Goal: Task Accomplishment & Management: Manage account settings

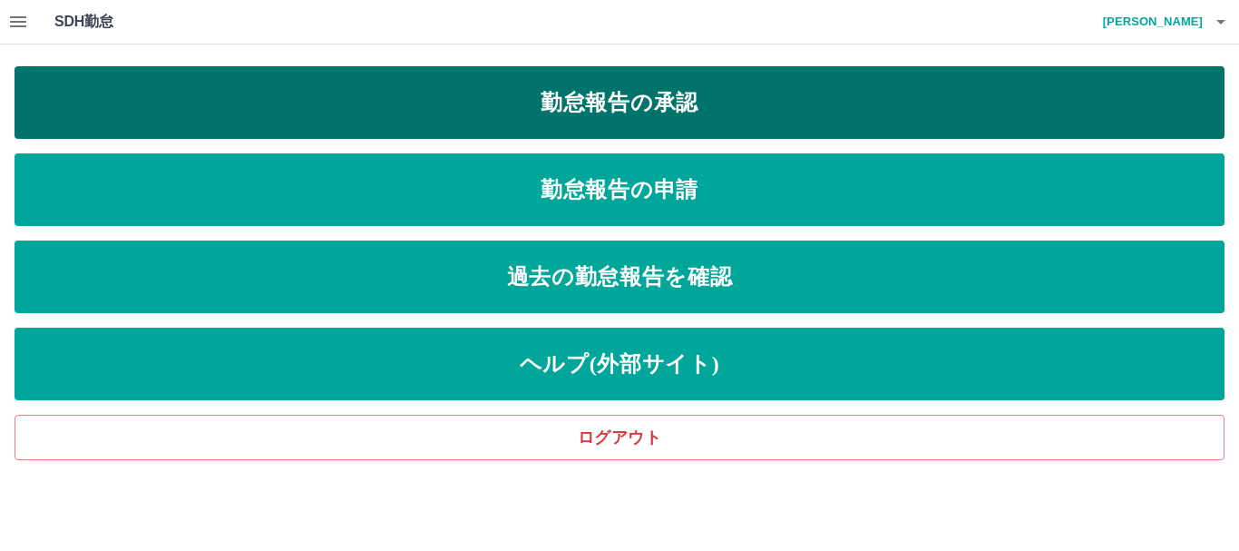
click at [614, 94] on link "勤怠報告の承認" at bounding box center [620, 102] width 1210 height 73
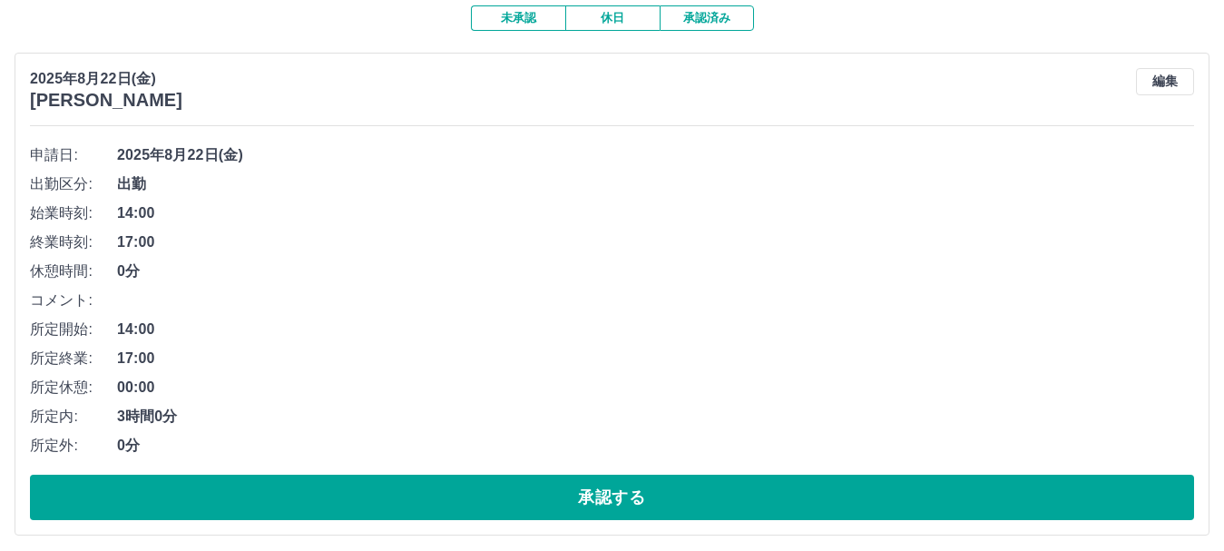
scroll to position [181, 0]
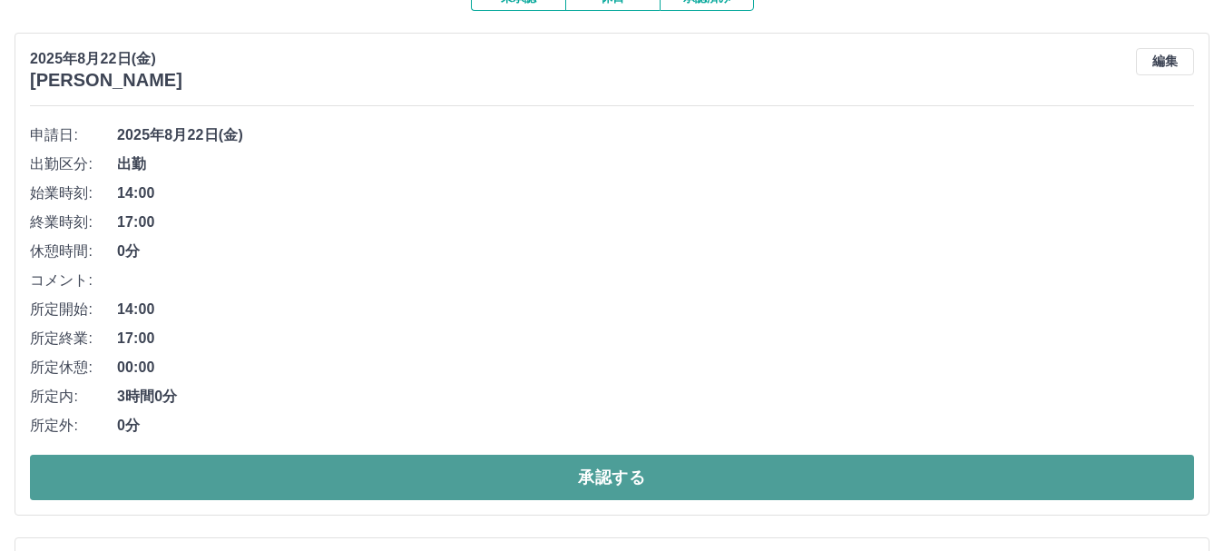
click at [583, 469] on button "承認する" at bounding box center [612, 476] width 1164 height 45
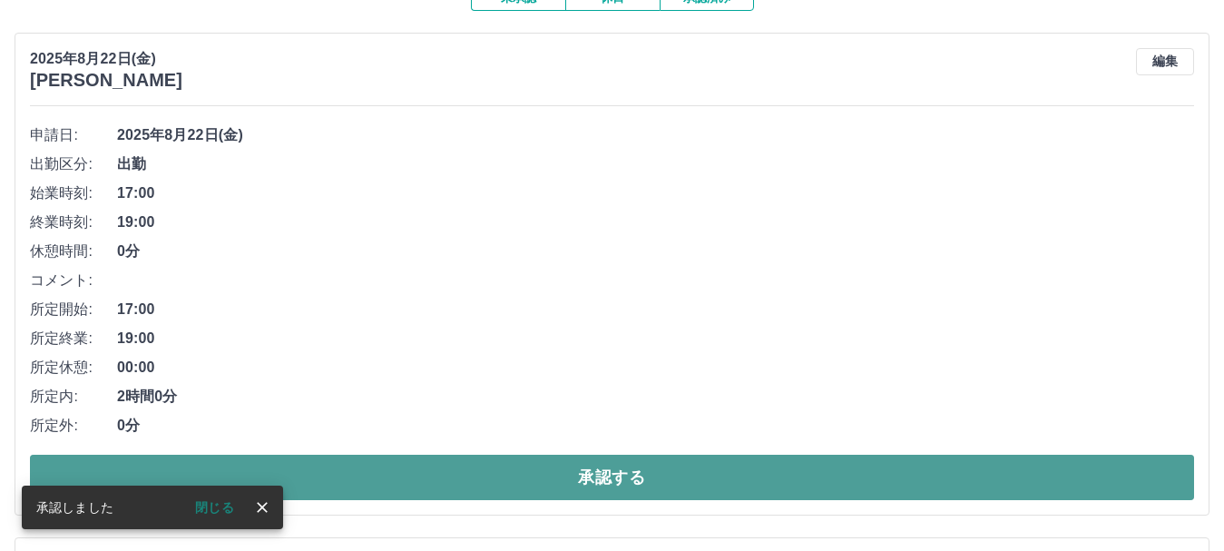
click at [503, 476] on button "承認する" at bounding box center [612, 476] width 1164 height 45
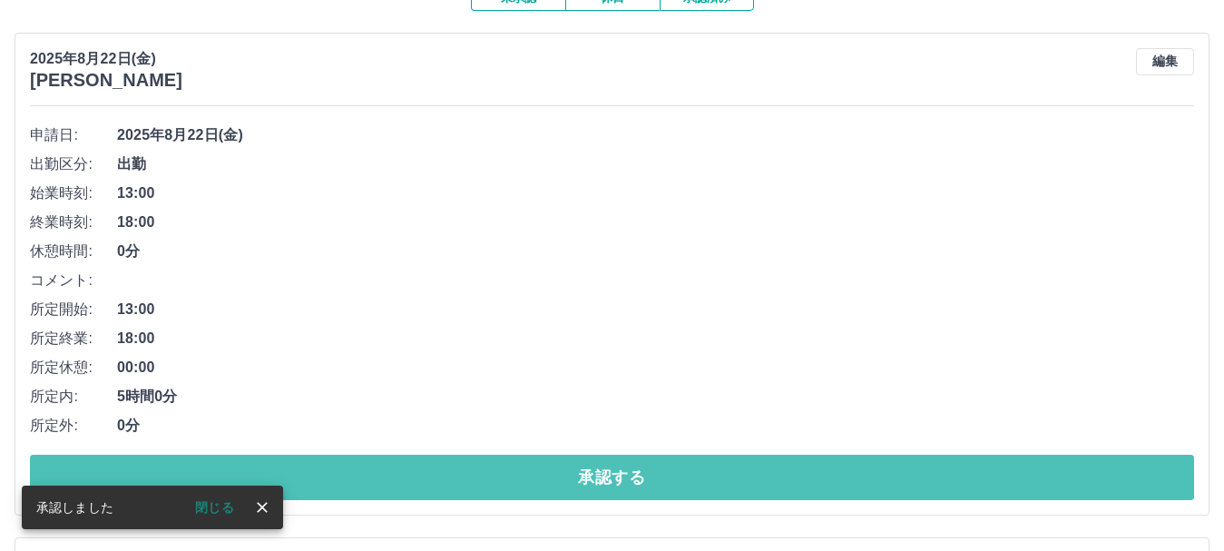
click at [503, 476] on button "承認する" at bounding box center [612, 476] width 1164 height 45
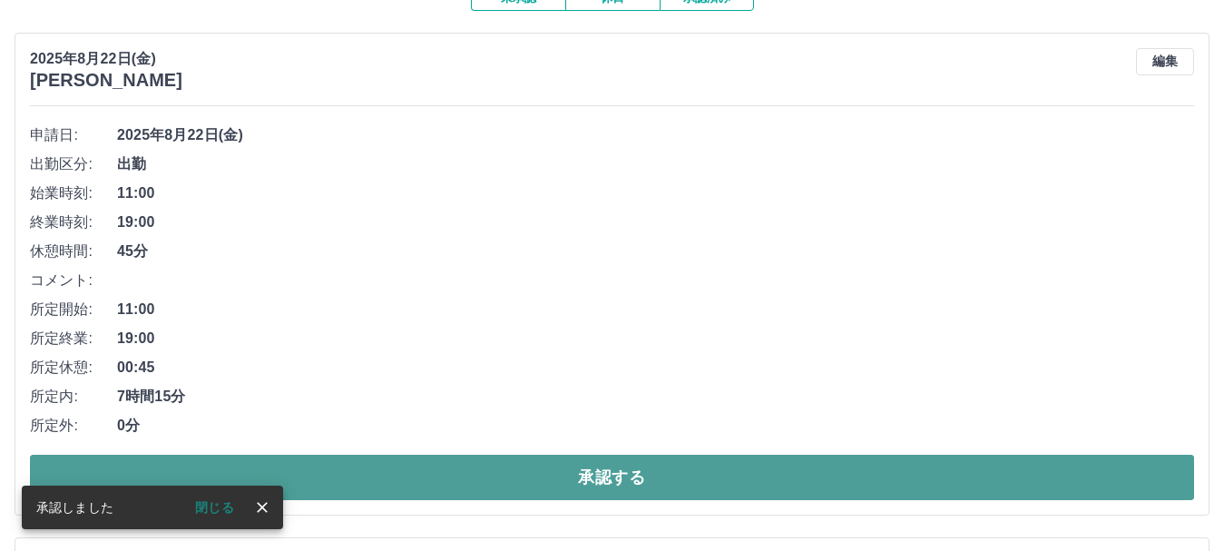
click at [489, 473] on button "承認する" at bounding box center [612, 476] width 1164 height 45
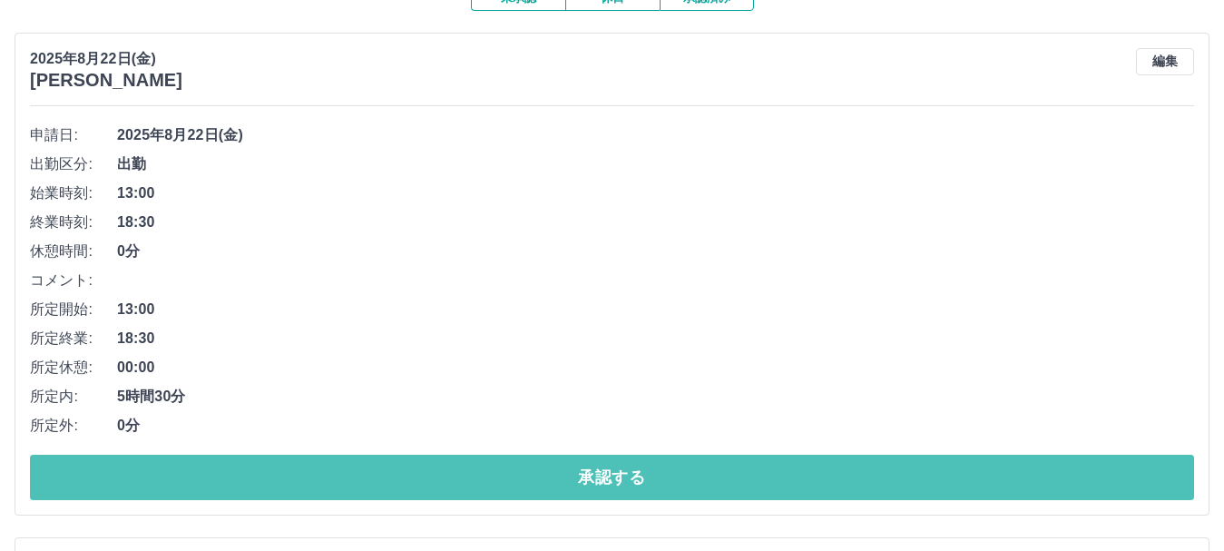
click at [489, 473] on button "承認する" at bounding box center [612, 476] width 1164 height 45
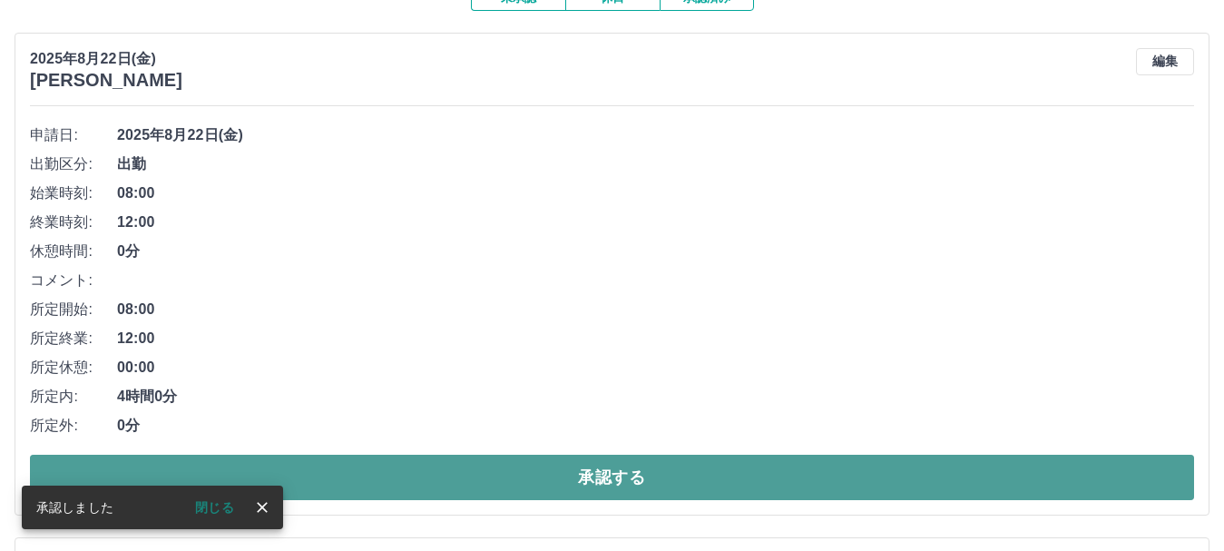
click at [487, 481] on button "承認する" at bounding box center [612, 476] width 1164 height 45
click at [484, 492] on button "承認する" at bounding box center [612, 476] width 1164 height 45
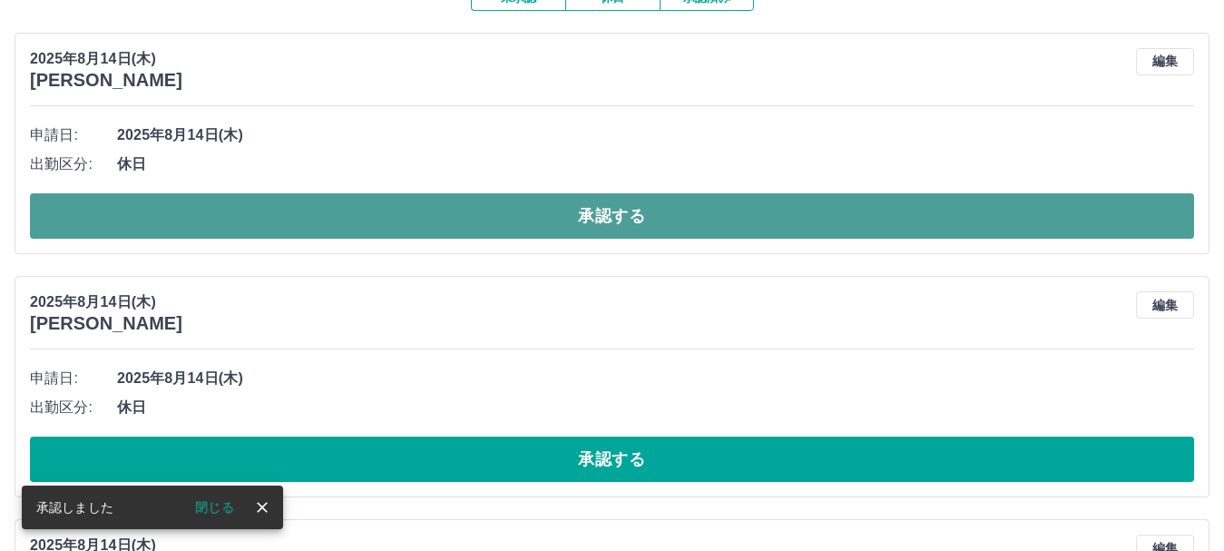
click at [452, 217] on button "承認する" at bounding box center [612, 215] width 1164 height 45
click at [451, 220] on button "承認する" at bounding box center [612, 215] width 1164 height 45
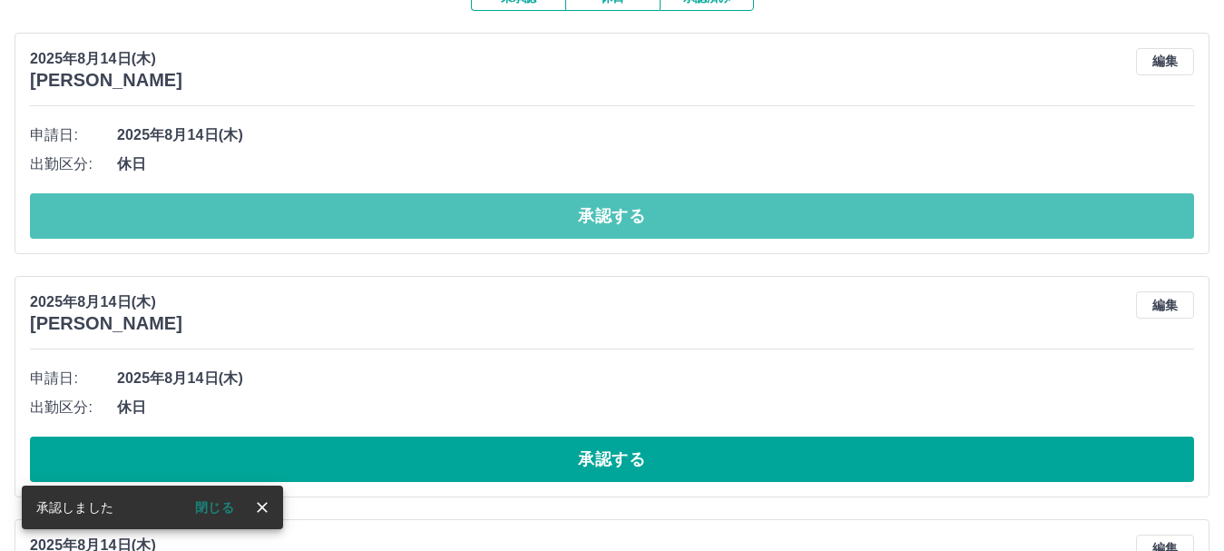
click at [451, 220] on button "承認する" at bounding box center [612, 215] width 1164 height 45
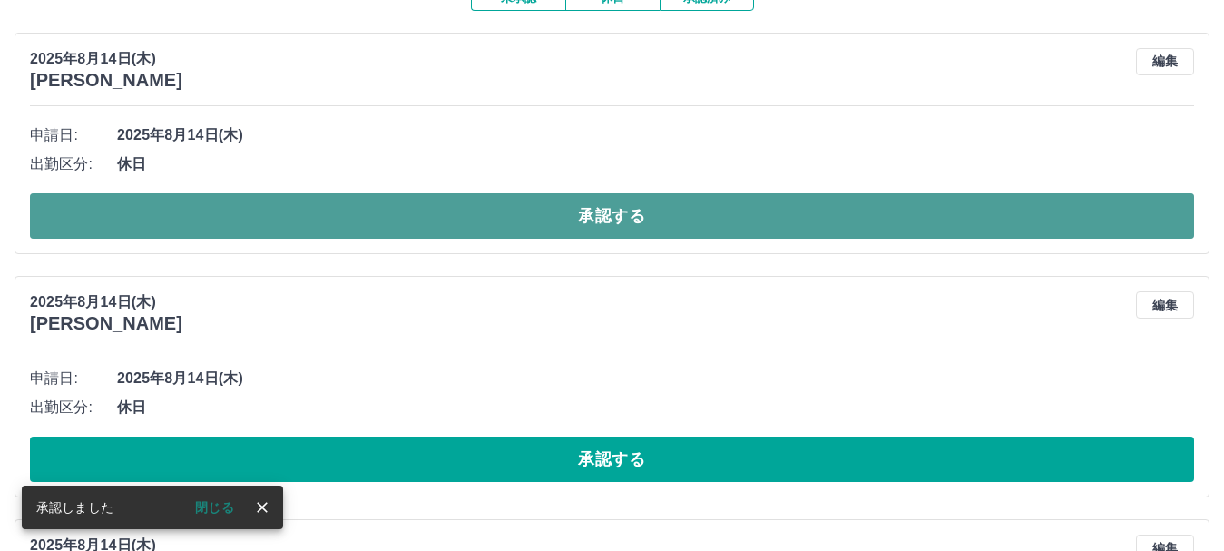
click at [451, 218] on button "承認する" at bounding box center [612, 215] width 1164 height 45
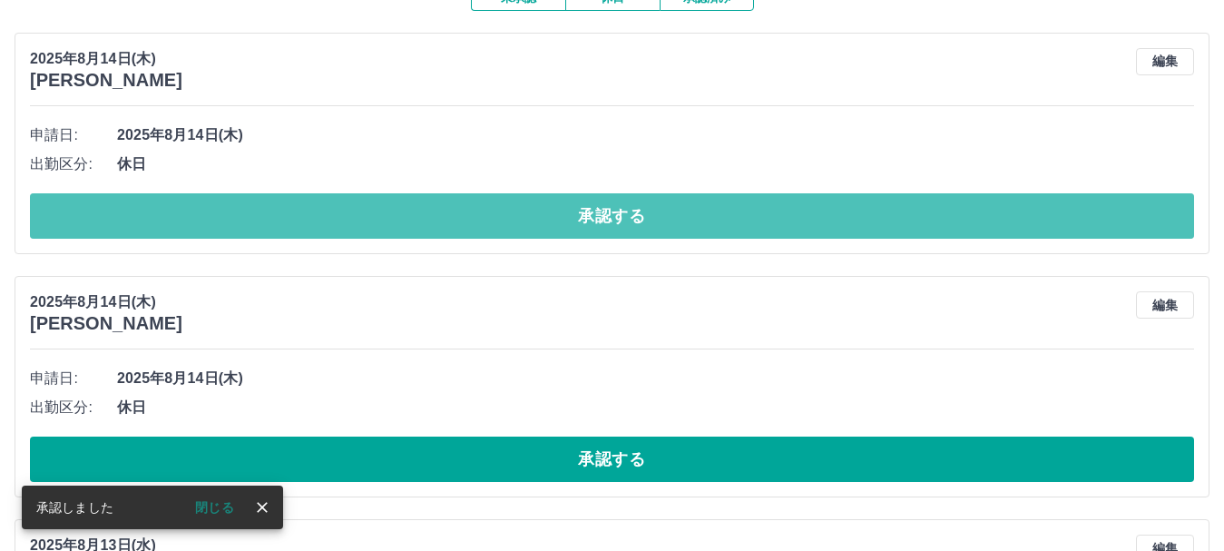
click at [451, 218] on button "承認する" at bounding box center [612, 215] width 1164 height 45
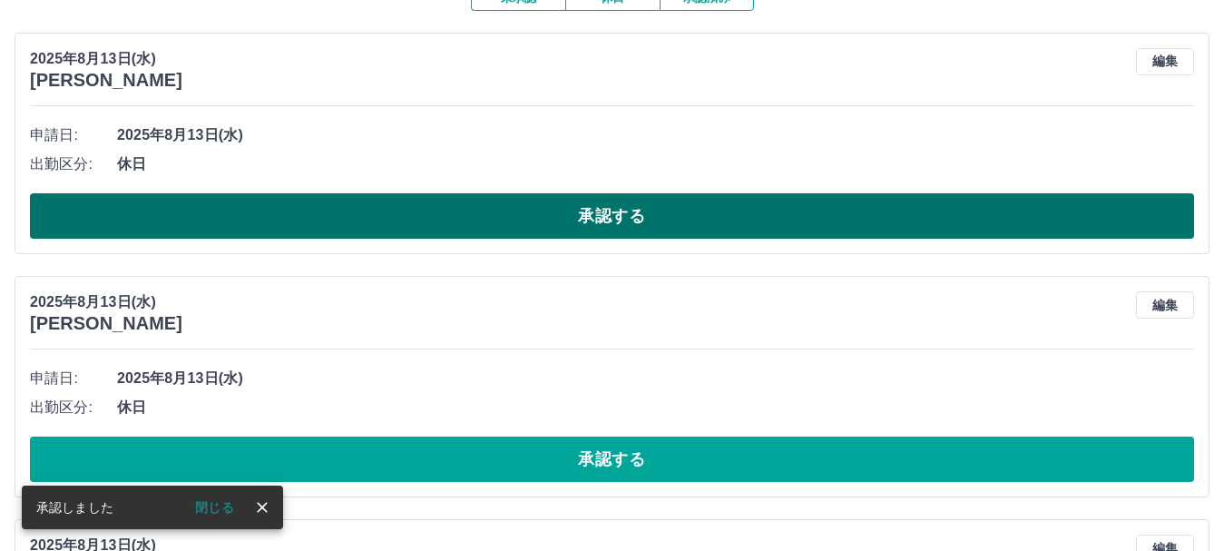
click at [451, 213] on button "承認する" at bounding box center [612, 215] width 1164 height 45
click at [453, 212] on button "承認する" at bounding box center [612, 215] width 1164 height 45
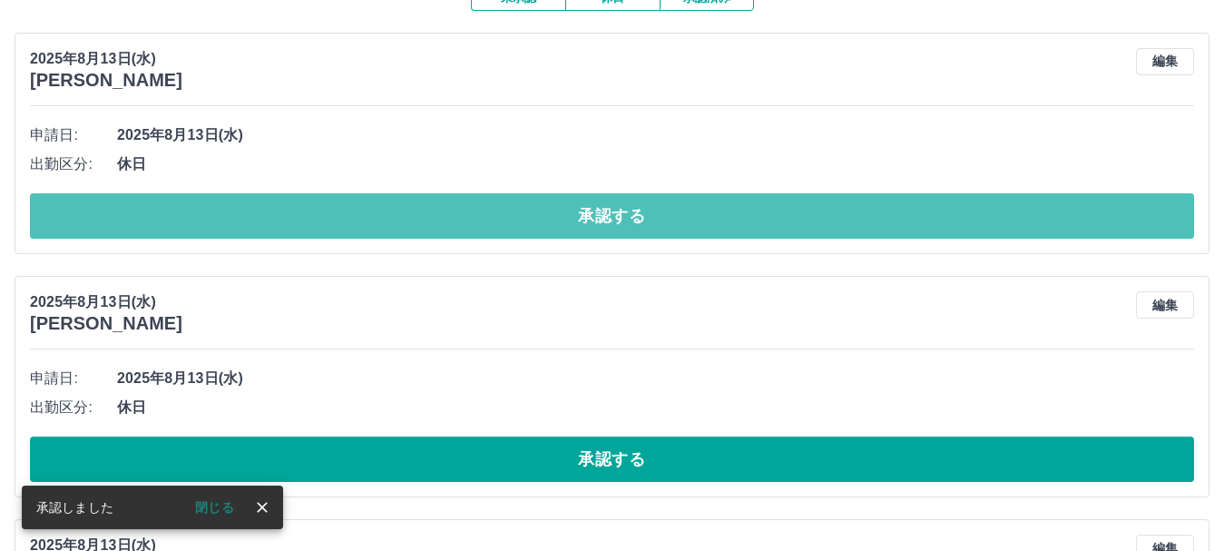
click at [454, 212] on button "承認する" at bounding box center [612, 215] width 1164 height 45
click at [471, 214] on button "承認する" at bounding box center [612, 215] width 1164 height 45
click at [471, 213] on button "承認する" at bounding box center [612, 215] width 1164 height 45
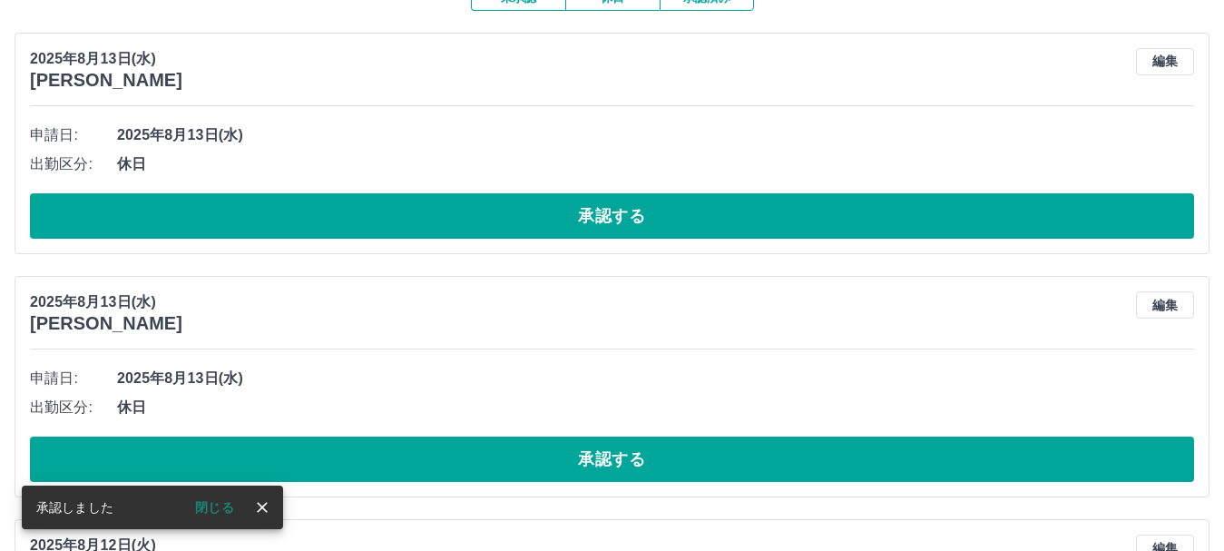
click at [471, 213] on button "承認する" at bounding box center [612, 215] width 1164 height 45
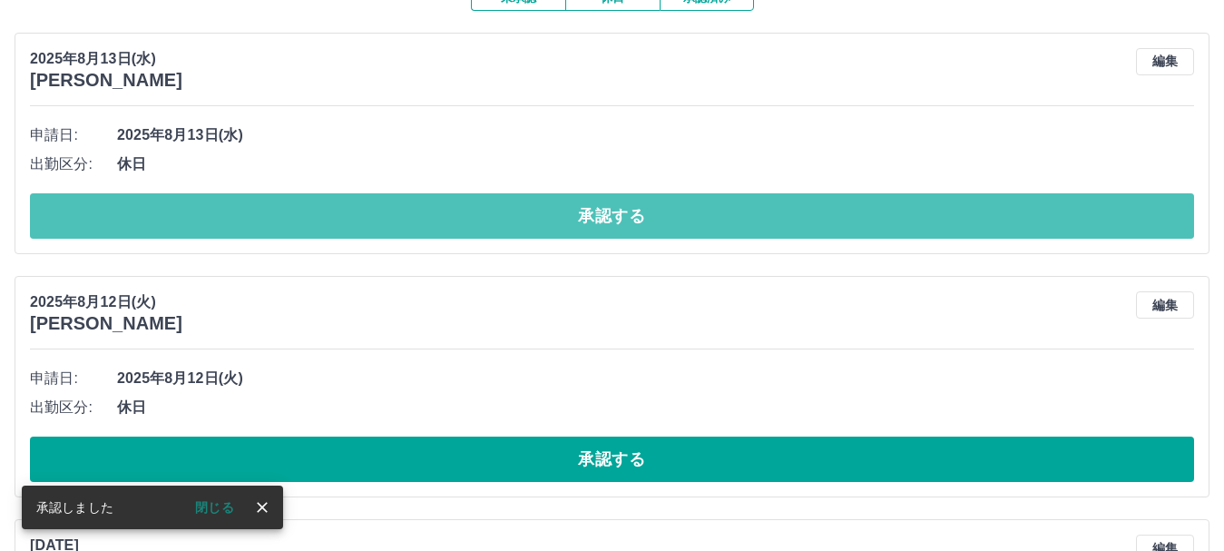
click at [471, 213] on button "承認する" at bounding box center [612, 215] width 1164 height 45
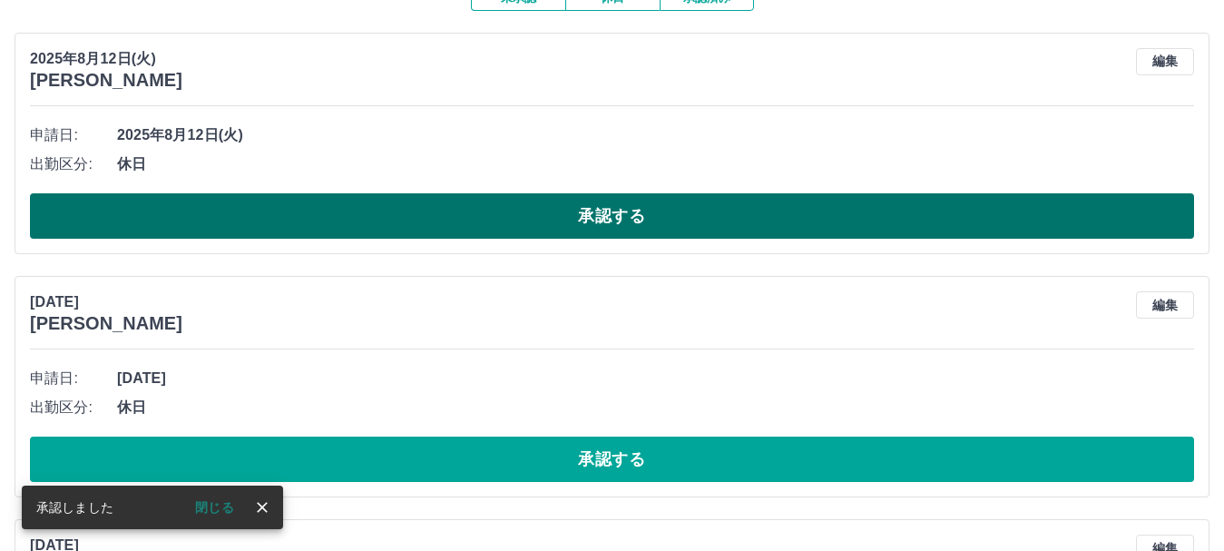
click at [473, 214] on button "承認する" at bounding box center [612, 215] width 1164 height 45
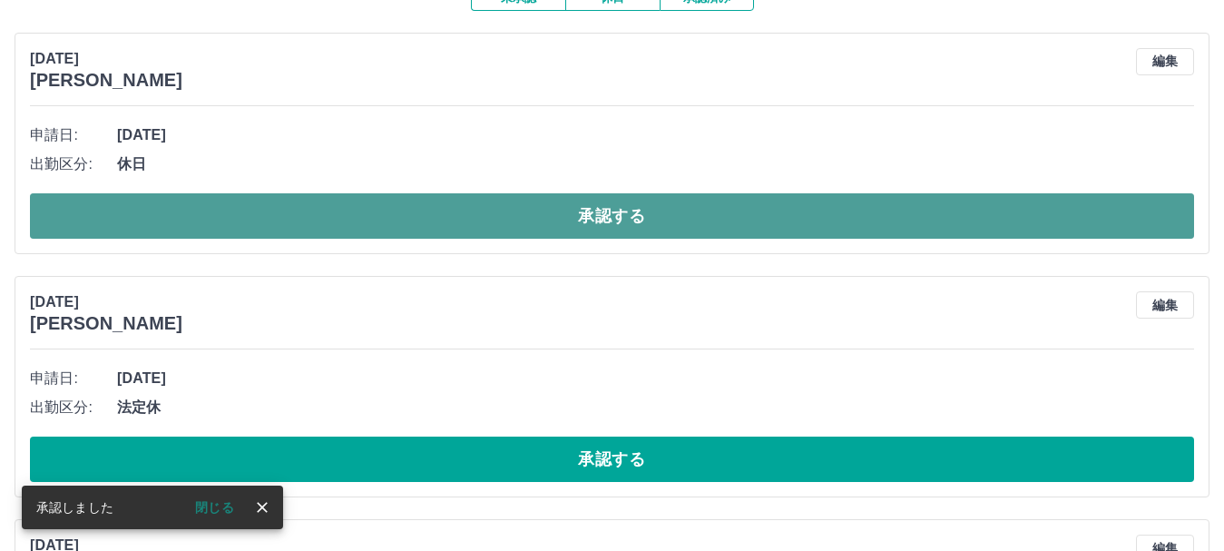
click at [474, 215] on button "承認する" at bounding box center [612, 215] width 1164 height 45
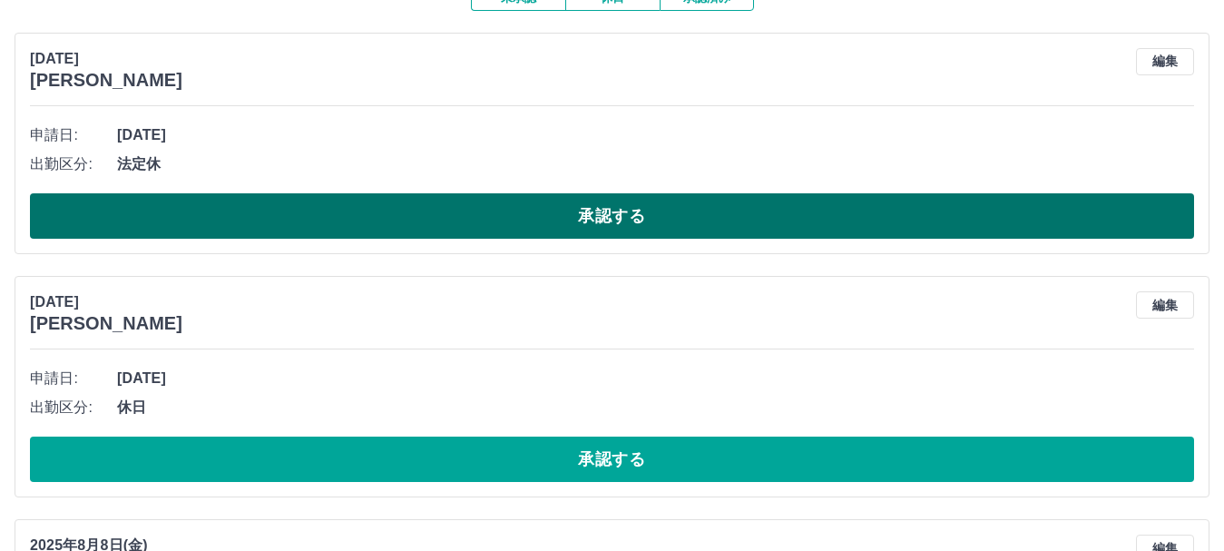
click at [520, 209] on button "承認する" at bounding box center [612, 215] width 1164 height 45
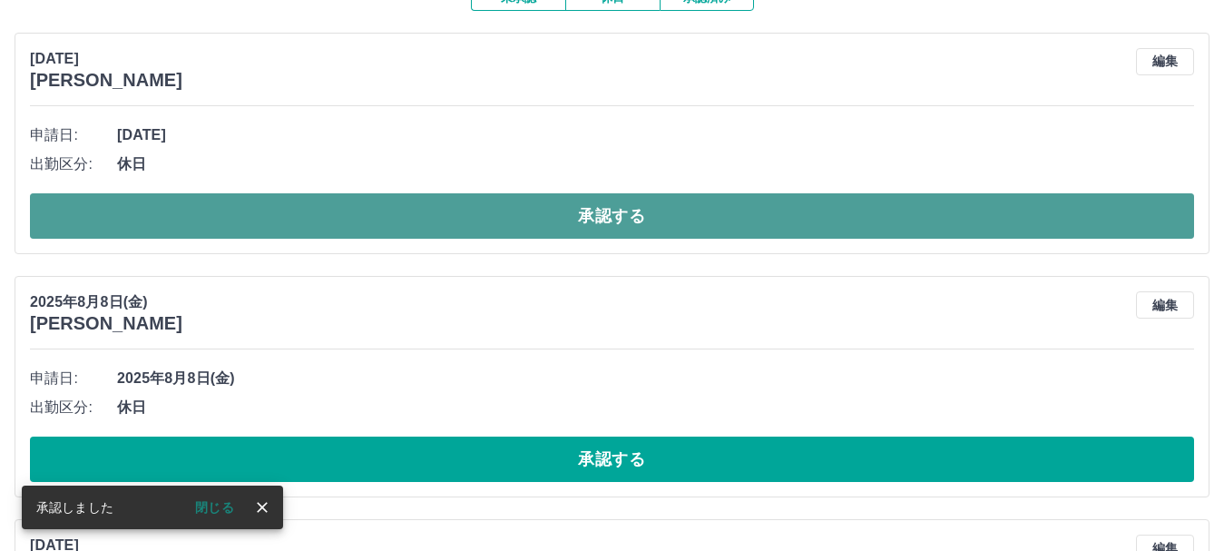
click at [504, 213] on button "承認する" at bounding box center [612, 215] width 1164 height 45
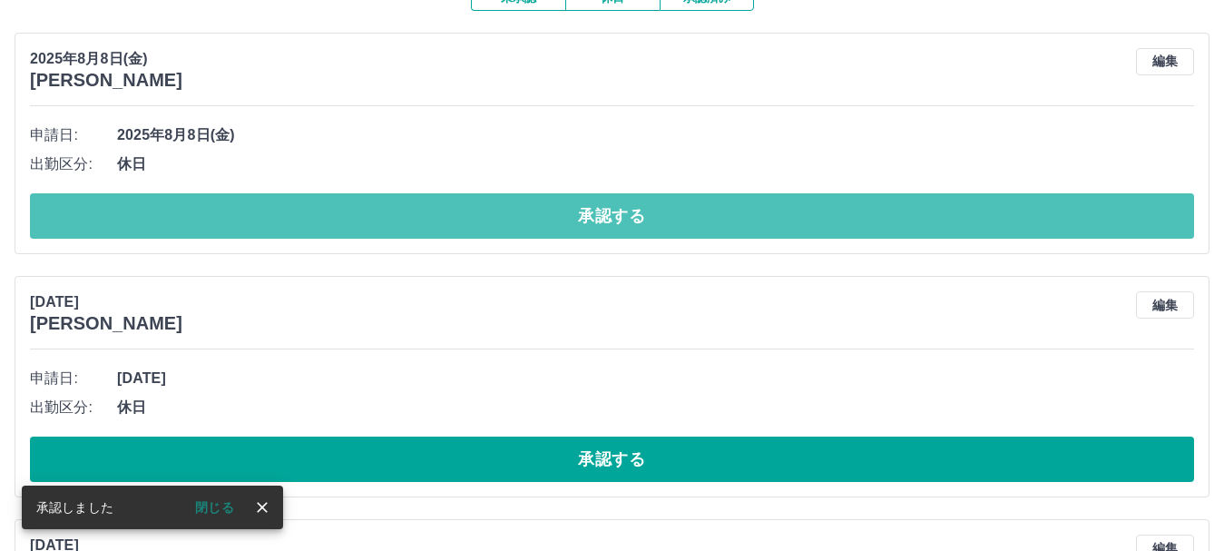
click at [504, 213] on button "承認する" at bounding box center [612, 215] width 1164 height 45
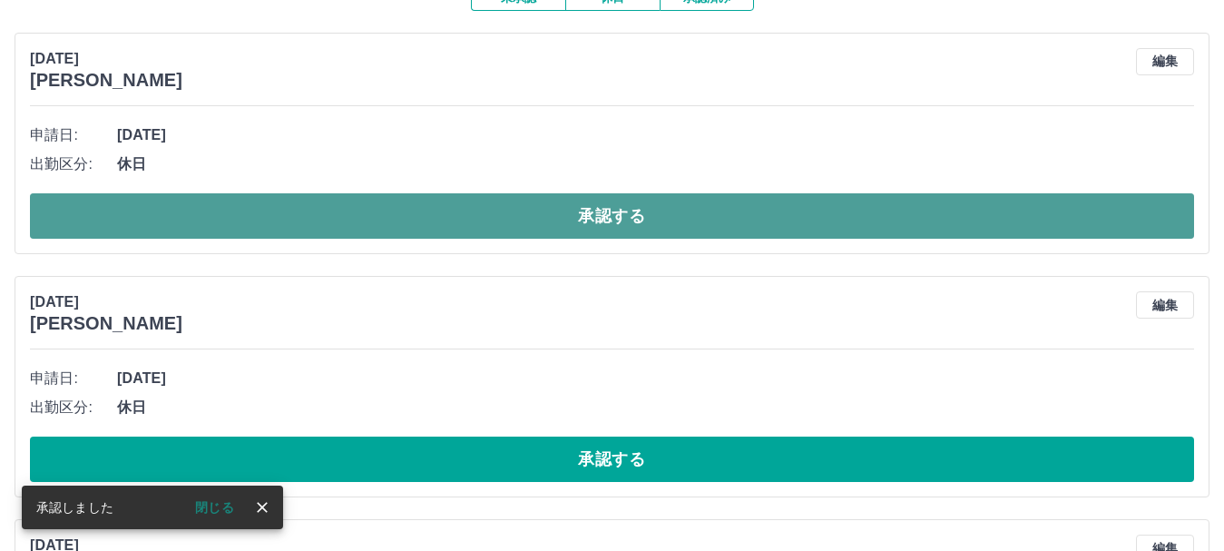
click at [497, 211] on button "承認する" at bounding box center [612, 215] width 1164 height 45
click at [497, 210] on button "承認する" at bounding box center [612, 215] width 1164 height 45
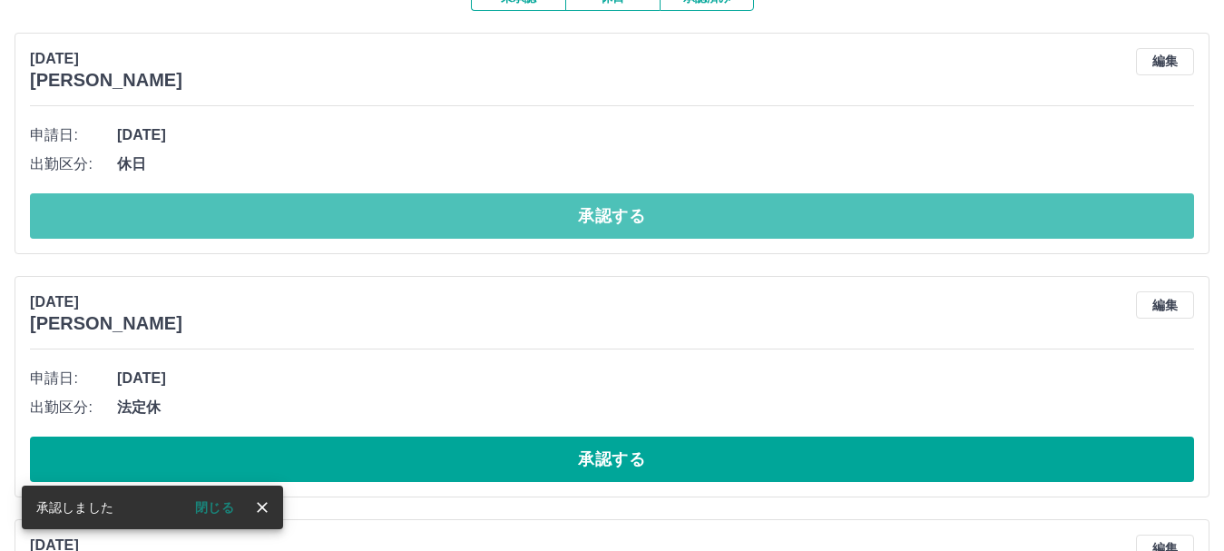
click at [497, 210] on button "承認する" at bounding box center [612, 215] width 1164 height 45
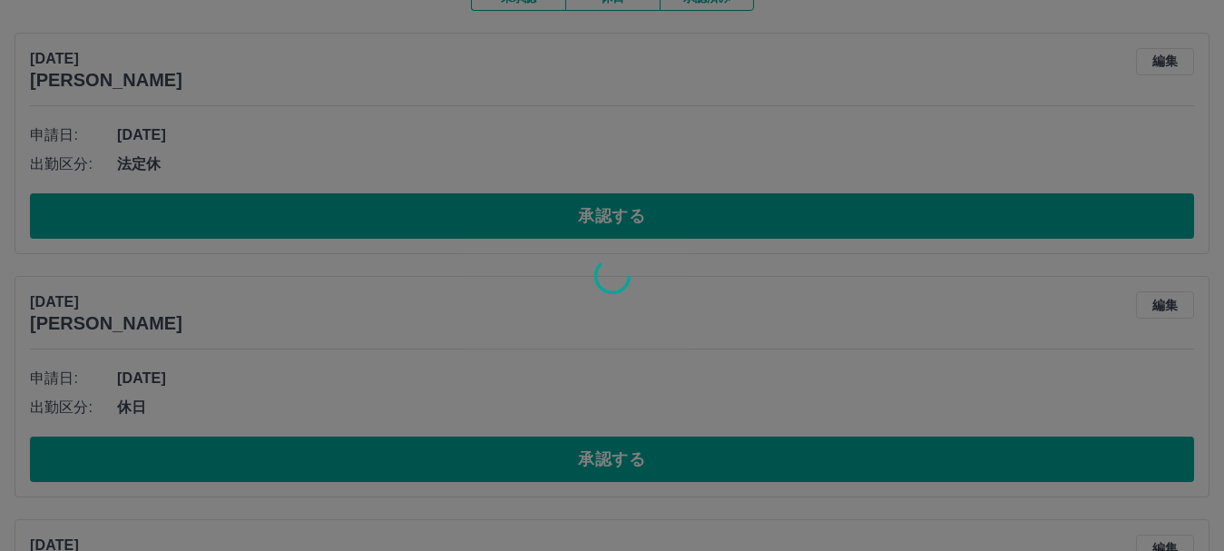
scroll to position [151, 0]
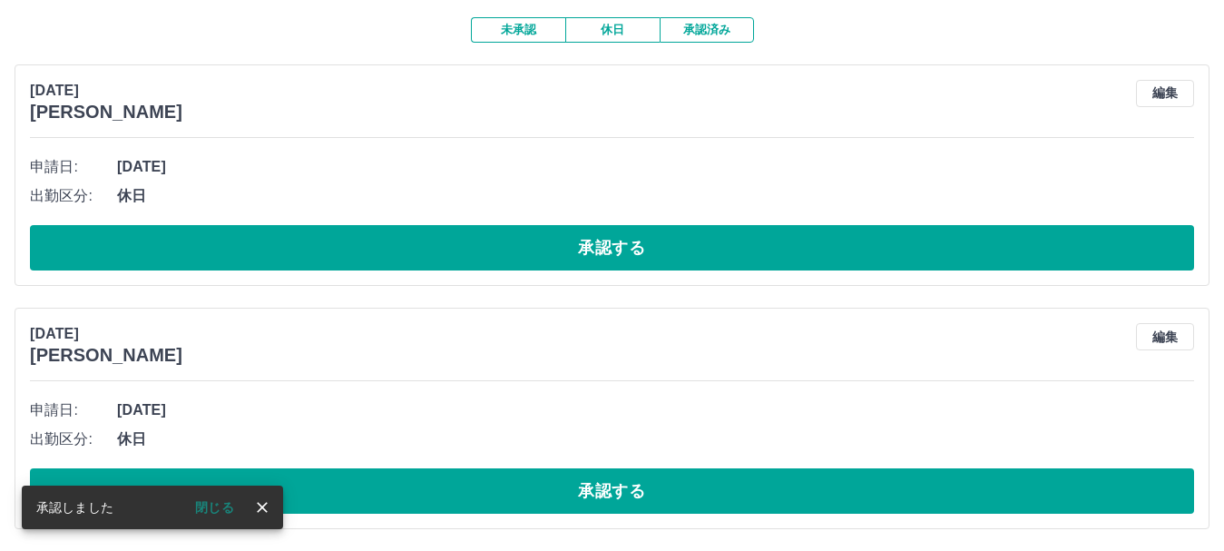
click at [497, 210] on li "出勤区分: 休日" at bounding box center [612, 195] width 1164 height 29
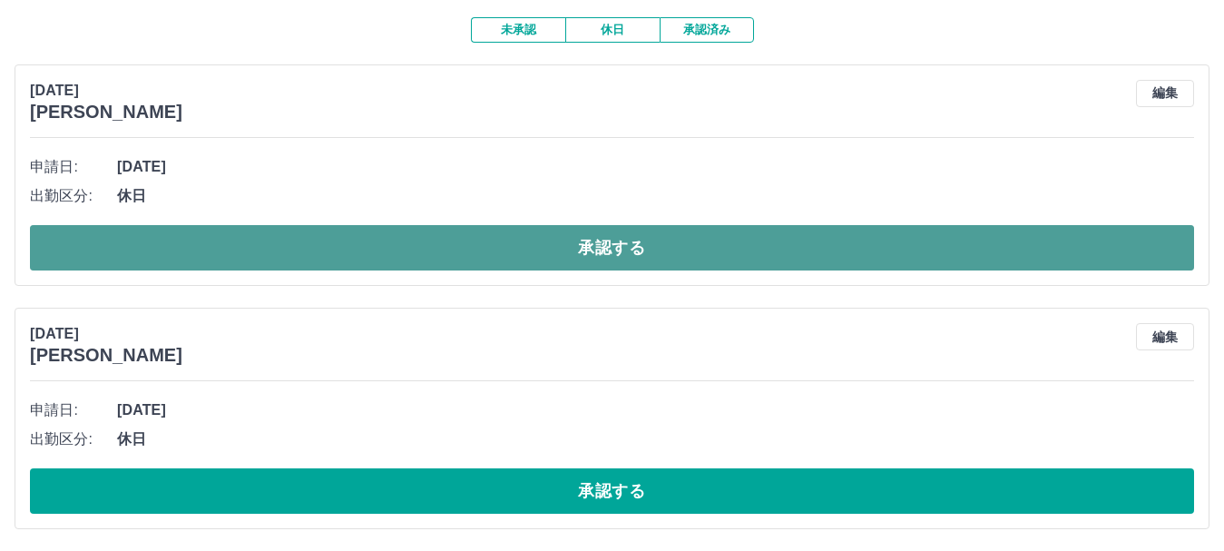
click at [484, 237] on button "承認する" at bounding box center [612, 247] width 1164 height 45
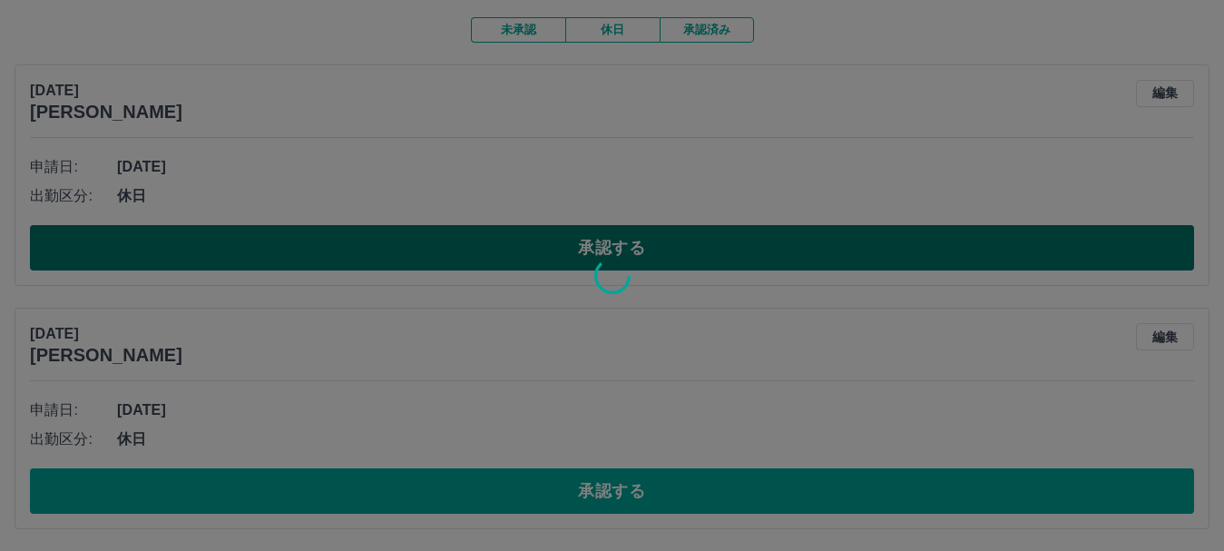
scroll to position [0, 0]
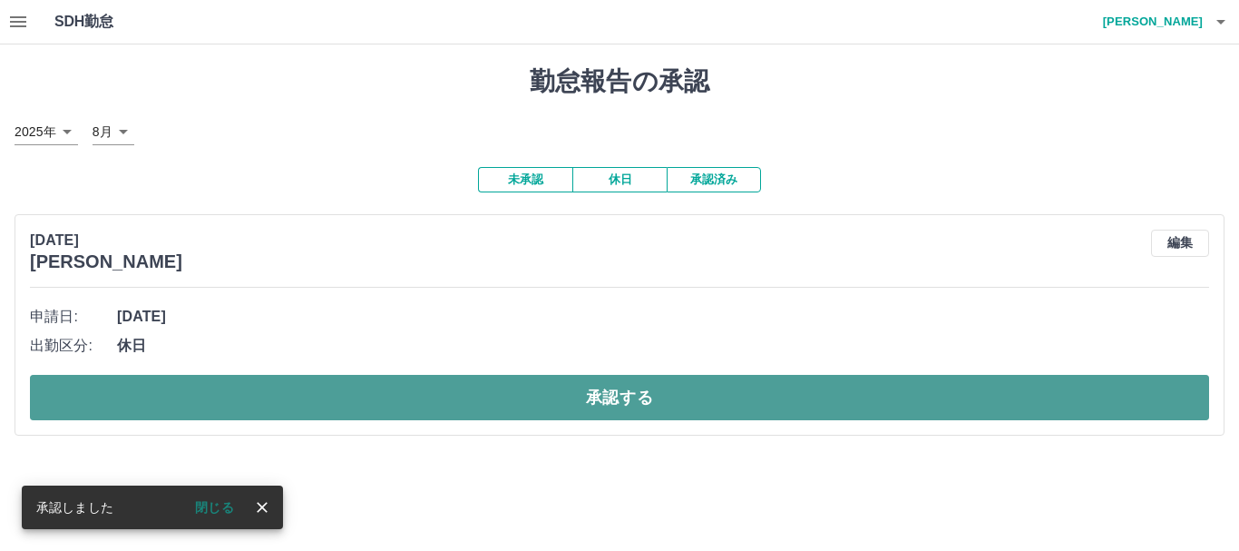
click at [282, 399] on button "承認する" at bounding box center [619, 397] width 1179 height 45
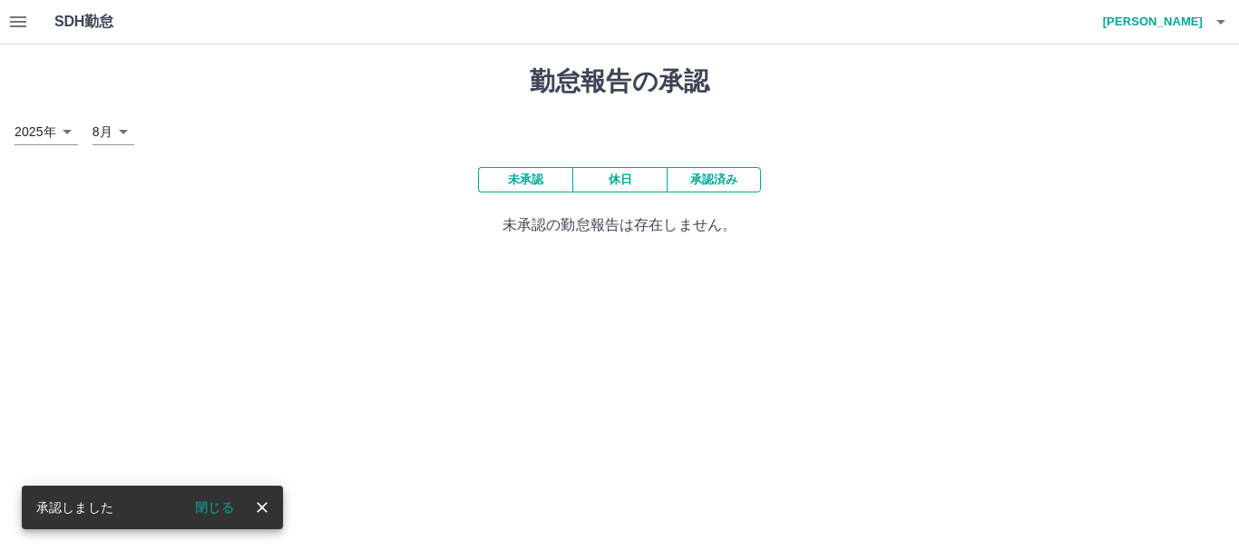
click at [21, 19] on icon "button" at bounding box center [18, 22] width 22 height 22
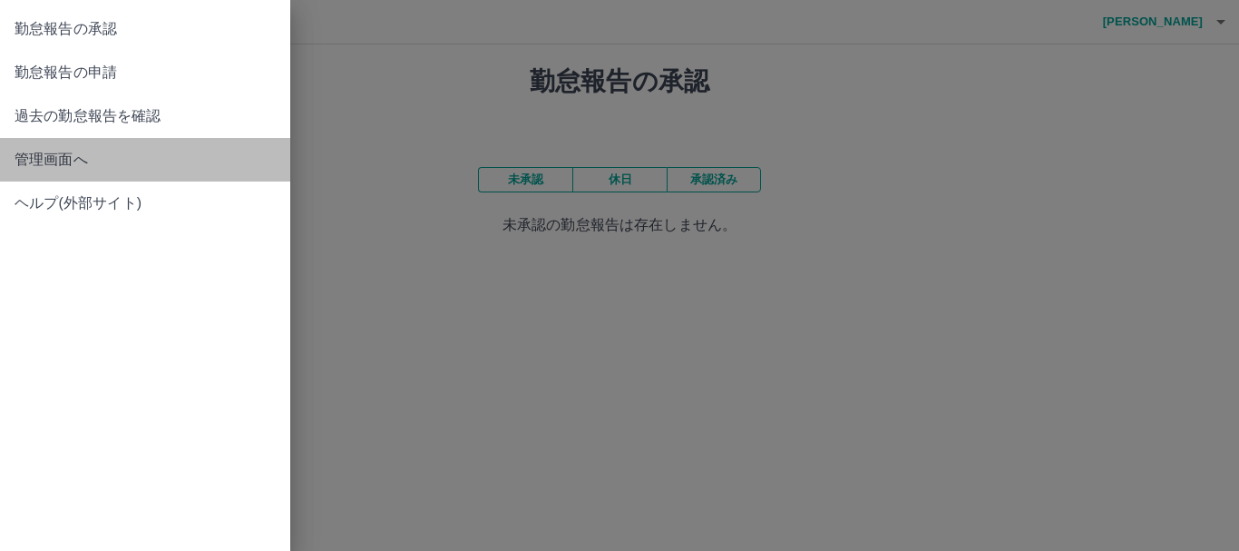
click at [57, 157] on span "管理画面へ" at bounding box center [145, 160] width 261 height 22
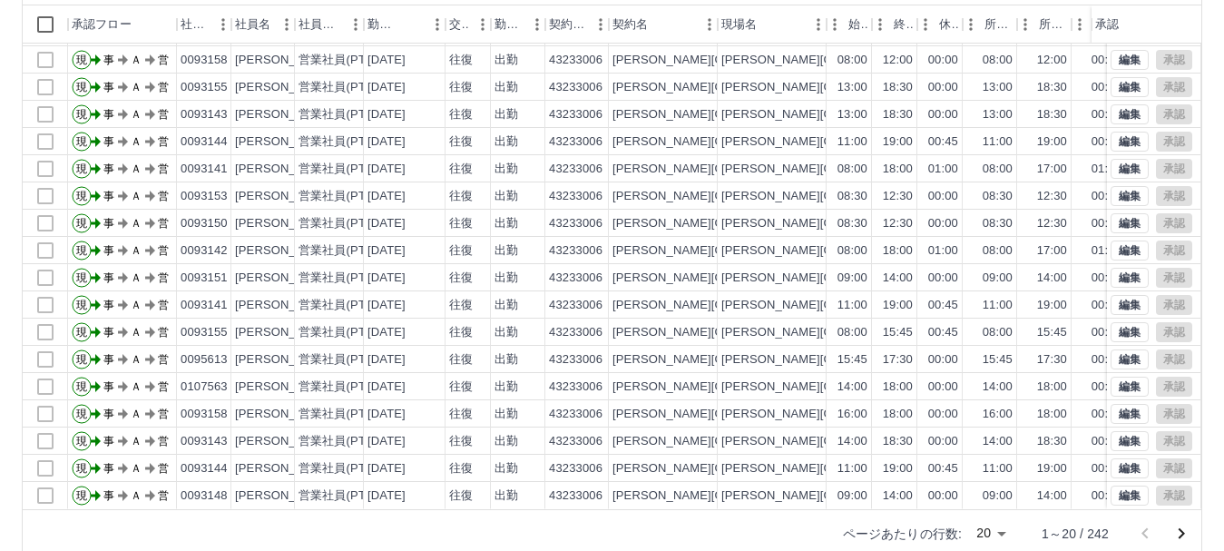
scroll to position [216, 0]
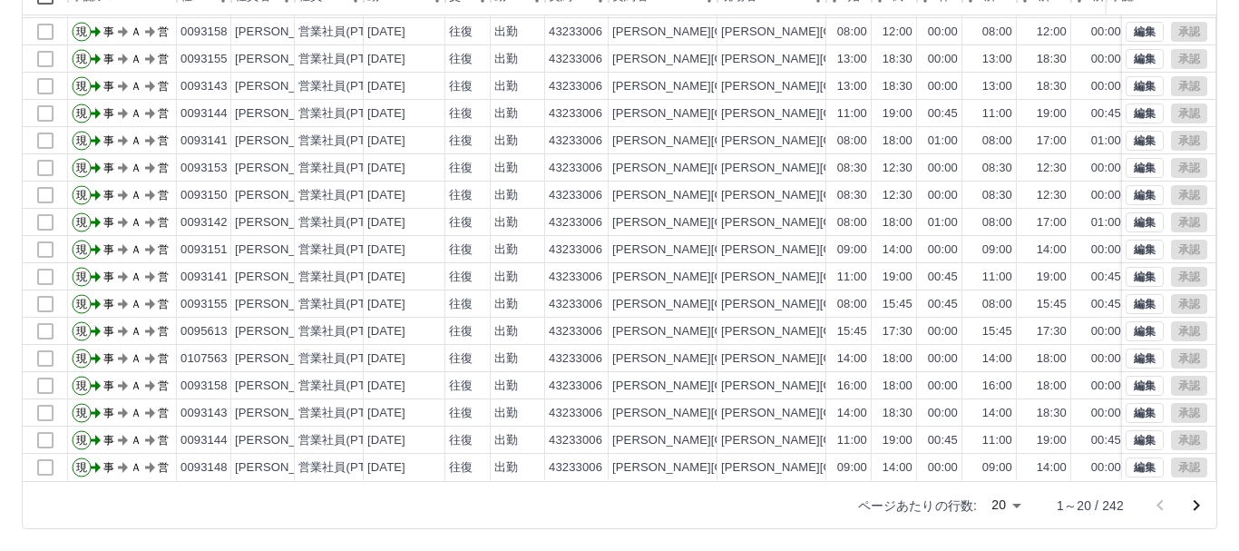
click at [996, 504] on body "SDH勤怠 上條　貴子 勤務実績承認 前月 2025年08月 次月 今月 月選択 承認モード 削除モード 一括承認 列一覧 0 フィルター 行間隔 エクスポー…" at bounding box center [619, 167] width 1239 height 766
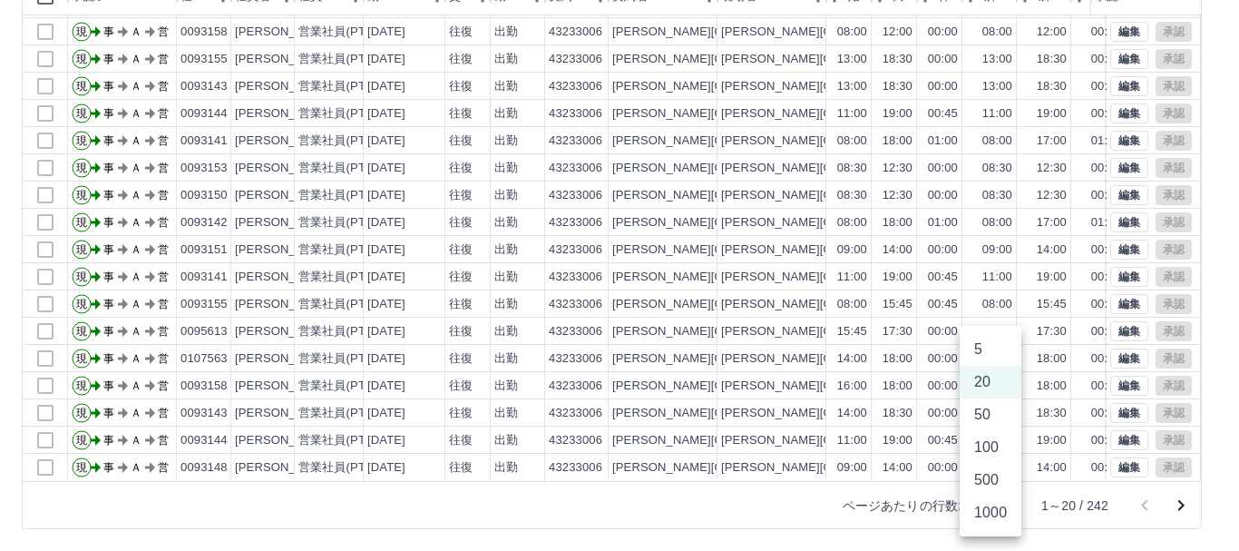
click at [979, 389] on li "20" at bounding box center [991, 382] width 62 height 33
click at [1001, 504] on body "SDH勤怠 上條　貴子 勤務実績承認 前月 2025年08月 次月 今月 月選択 承認モード 削除モード 一括承認 列一覧 0 フィルター 行間隔 エクスポー…" at bounding box center [619, 167] width 1239 height 766
click at [987, 381] on li "20" at bounding box center [991, 382] width 62 height 33
click at [1000, 503] on body "SDH勤怠 上條　貴子 勤務実績承認 前月 2025年08月 次月 今月 月選択 承認モード 削除モード 一括承認 列一覧 0 フィルター 行間隔 エクスポー…" at bounding box center [619, 167] width 1239 height 766
click at [986, 420] on li "50" at bounding box center [991, 414] width 62 height 33
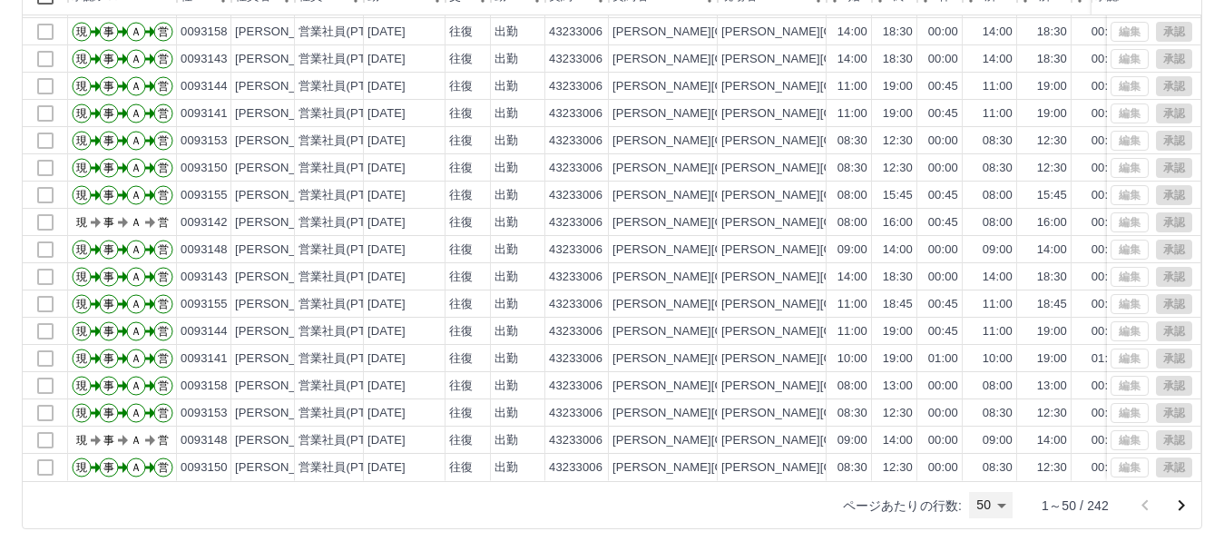
scroll to position [911, 0]
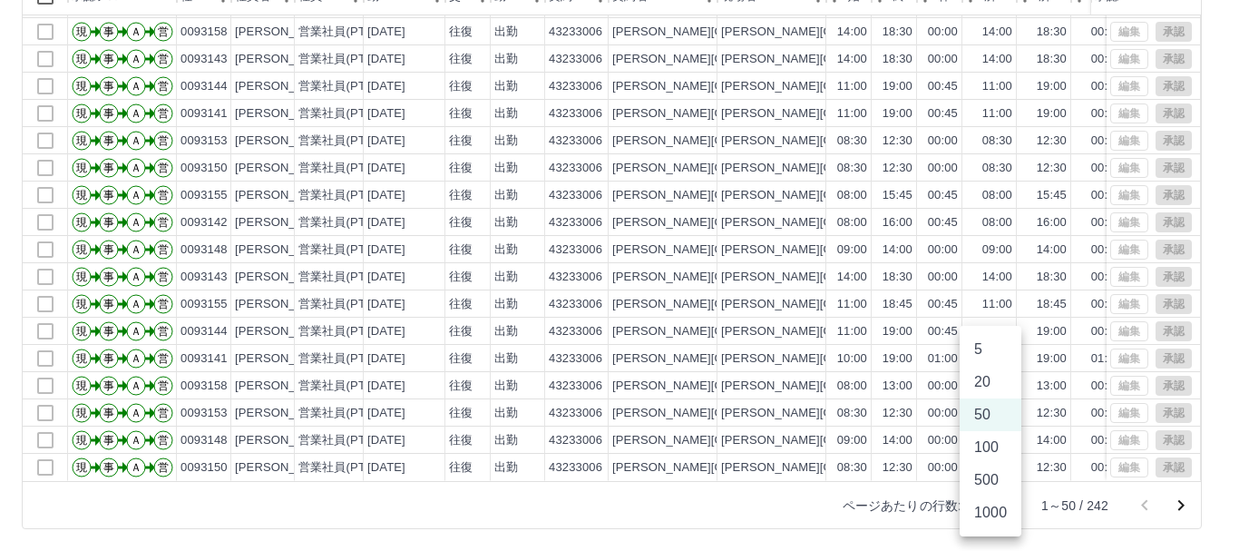
click at [998, 509] on body "SDH勤怠 上條　貴子 勤務実績承認 前月 2025年08月 次月 今月 月選択 承認モード 削除モード 一括承認 列一覧 0 フィルター 行間隔 エクスポー…" at bounding box center [619, 167] width 1239 height 766
click at [993, 451] on li "100" at bounding box center [991, 447] width 62 height 33
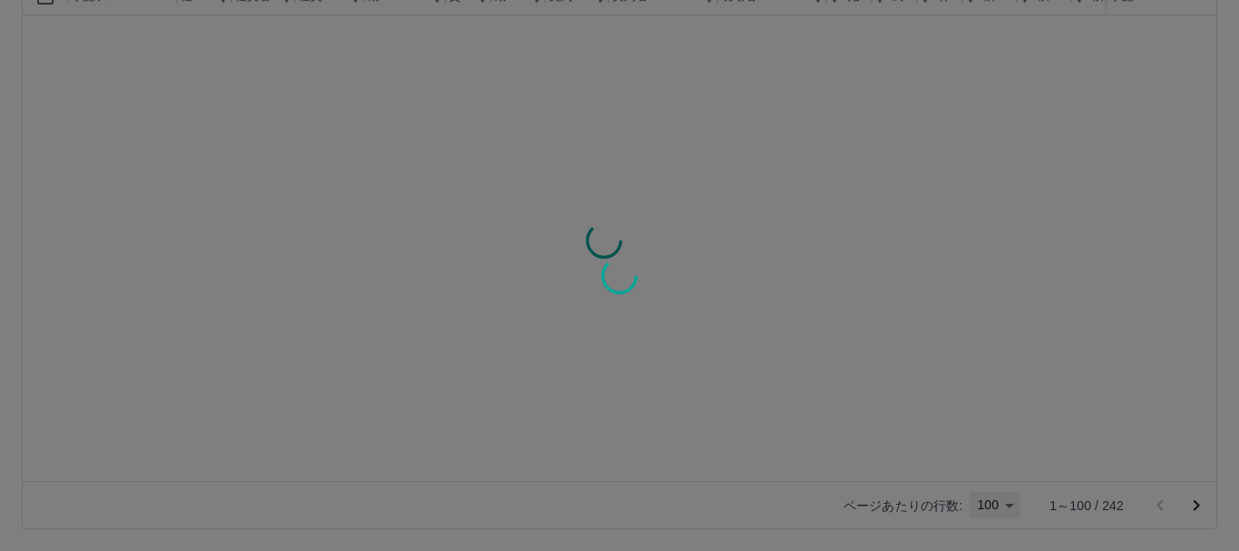
type input "***"
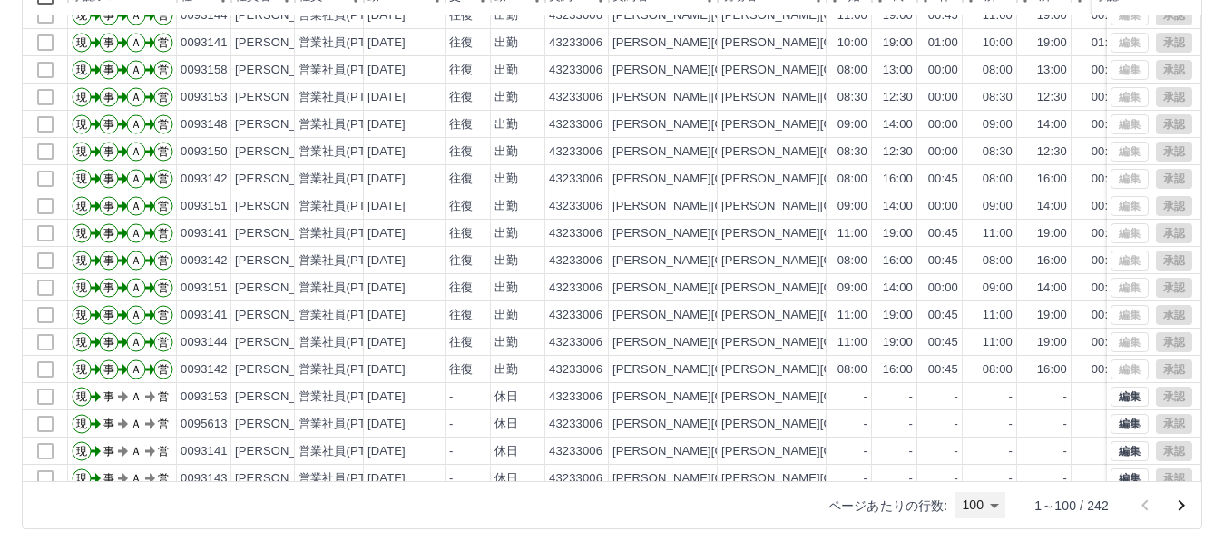
scroll to position [1179, 0]
